Goal: Task Accomplishment & Management: Use online tool/utility

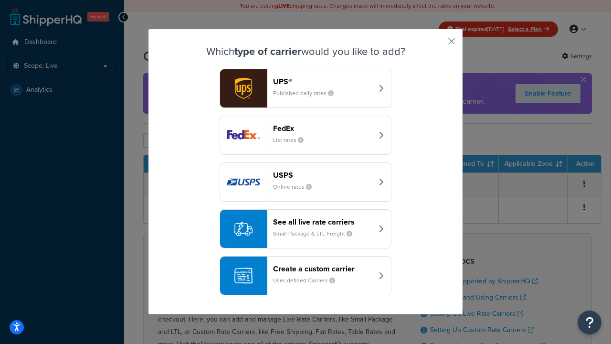
click at [305, 275] on div "Create a custom carrier User-defined Carriers" at bounding box center [323, 275] width 100 height 23
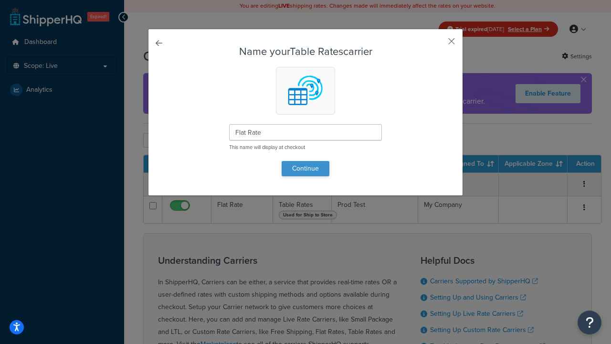
type input "Flat Rate"
click at [305, 168] on button "Continue" at bounding box center [306, 168] width 48 height 15
